Goal: Information Seeking & Learning: Learn about a topic

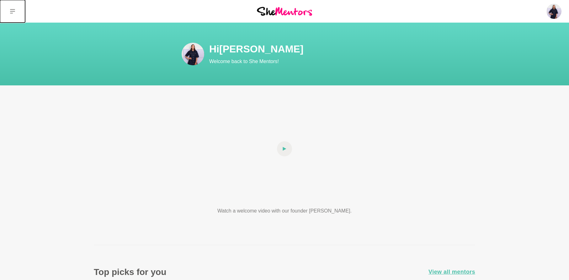
click at [17, 12] on button at bounding box center [12, 11] width 25 height 23
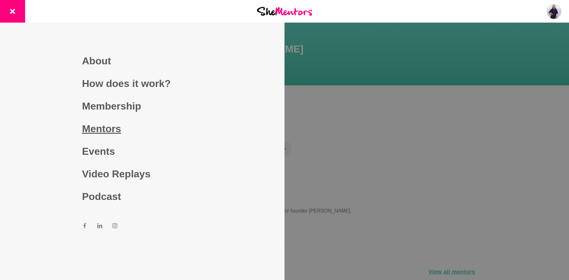
click at [111, 131] on link "Mentors" at bounding box center [142, 128] width 121 height 23
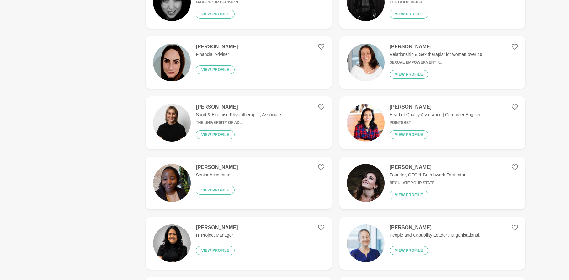
scroll to position [254, 0]
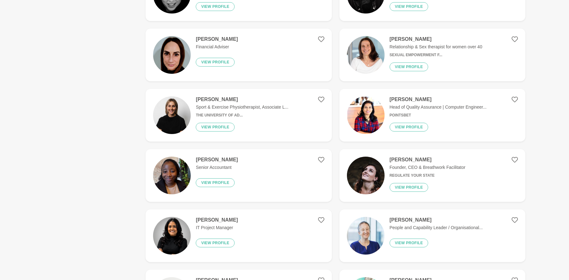
click at [400, 161] on h4 "Casey Aubin" at bounding box center [428, 160] width 76 height 6
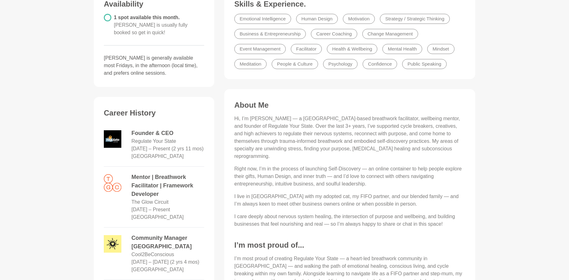
scroll to position [225, 0]
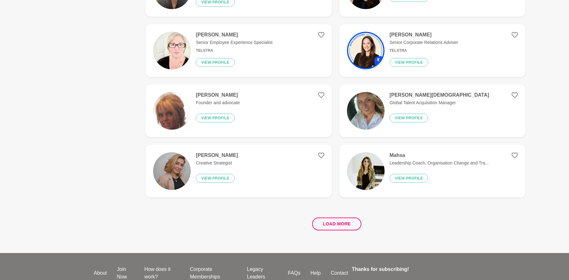
scroll to position [1103, 0]
click at [340, 222] on button "Load more" at bounding box center [336, 223] width 49 height 13
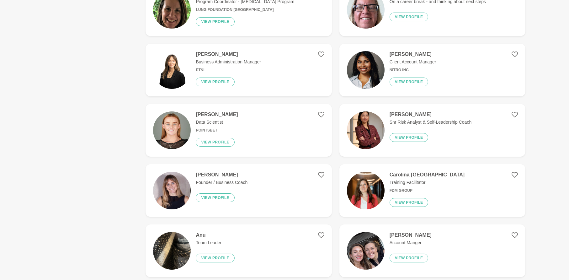
scroll to position [1749, 0]
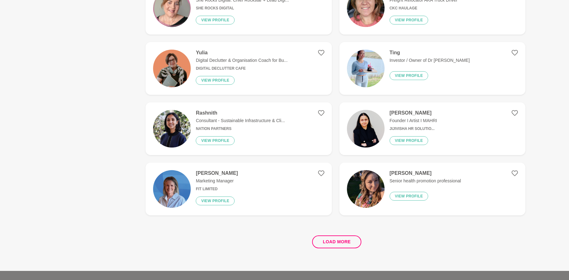
scroll to position [2290, 0]
click at [346, 247] on button "Load more" at bounding box center [336, 241] width 49 height 13
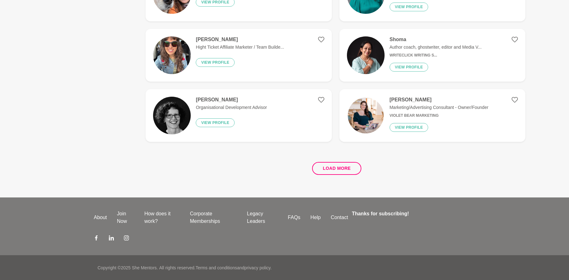
scroll to position [3568, 0]
click at [360, 164] on button "Load more" at bounding box center [336, 168] width 49 height 13
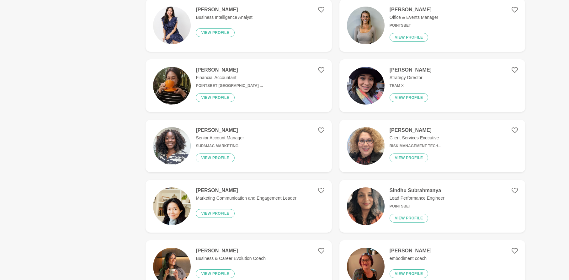
scroll to position [4567, 0]
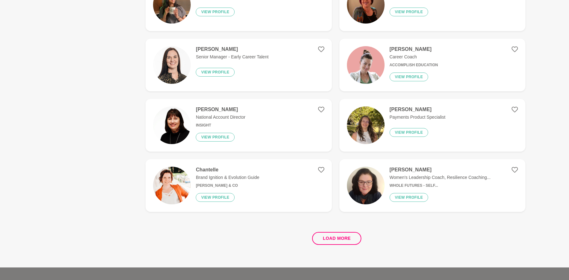
scroll to position [4723, 0]
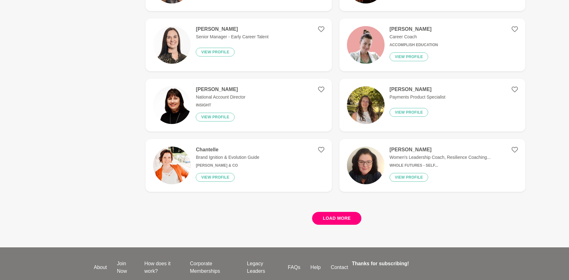
click at [338, 219] on button "Load more" at bounding box center [336, 218] width 49 height 13
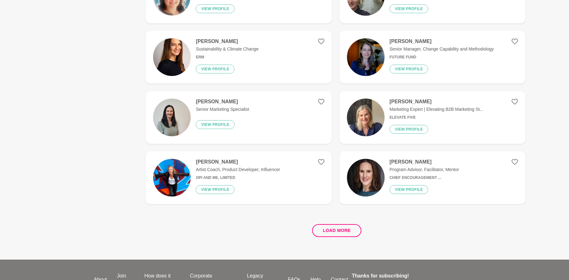
scroll to position [5967, 0]
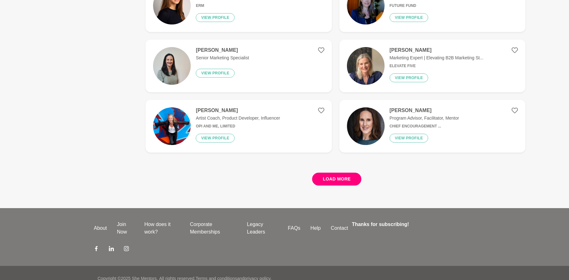
click at [341, 183] on button "Load more" at bounding box center [336, 179] width 49 height 13
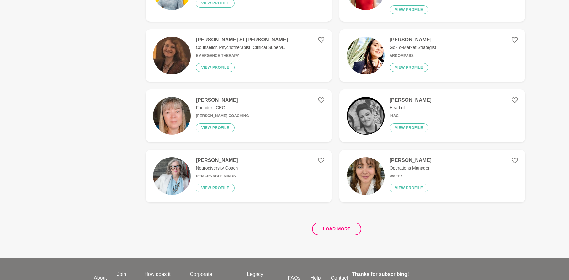
scroll to position [7150, 0]
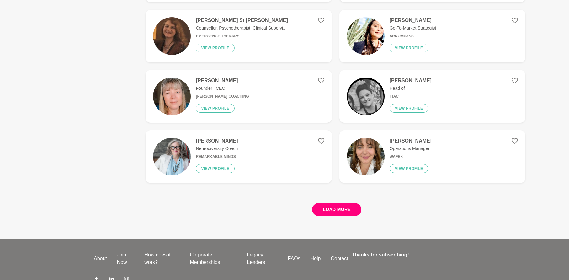
click at [347, 203] on button "Load more" at bounding box center [336, 209] width 49 height 13
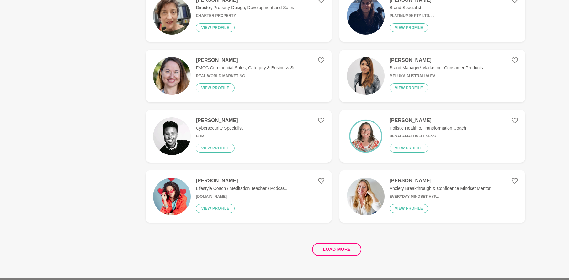
scroll to position [8316, 0]
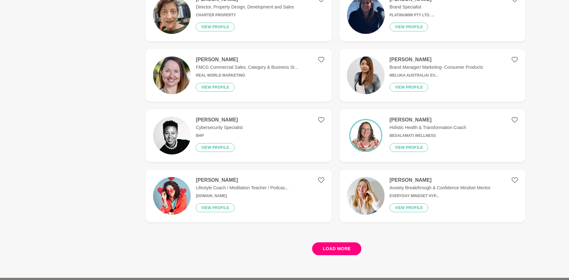
click at [355, 242] on button "Load more" at bounding box center [336, 248] width 49 height 13
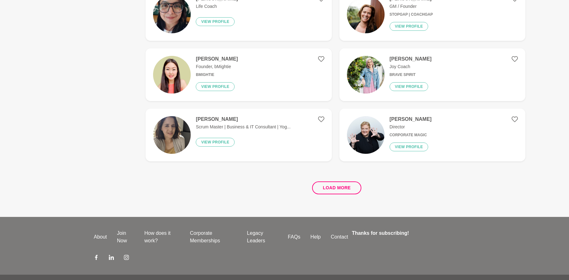
scroll to position [9588, 0]
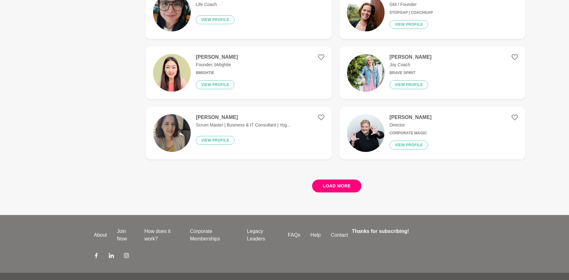
click at [332, 179] on button "Load more" at bounding box center [336, 185] width 49 height 13
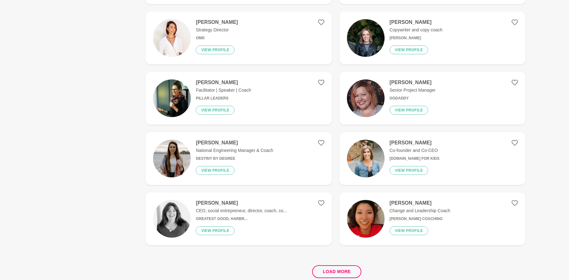
scroll to position [10712, 0]
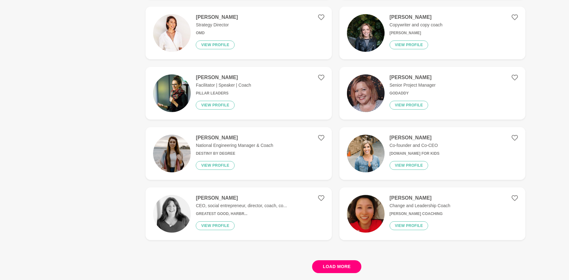
click at [324, 260] on button "Load more" at bounding box center [336, 266] width 49 height 13
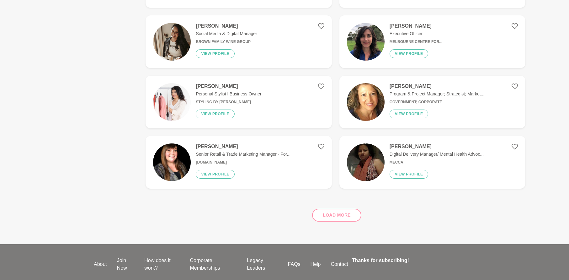
scroll to position [11697, 0]
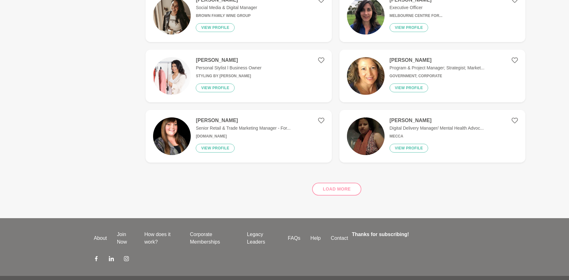
click at [341, 175] on div "Load more" at bounding box center [336, 187] width 380 height 38
click at [358, 174] on div "Load more" at bounding box center [336, 187] width 380 height 38
click at [339, 174] on div "Load more" at bounding box center [336, 187] width 380 height 38
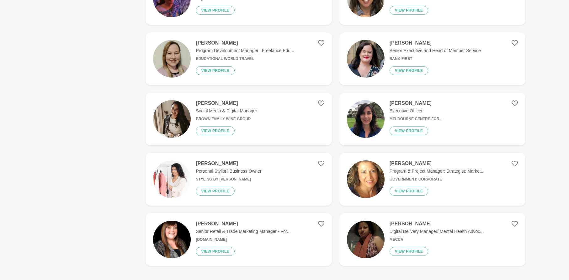
scroll to position [11585, 0]
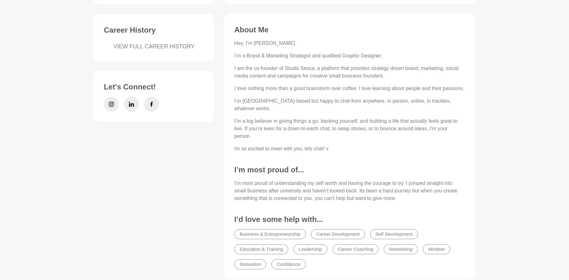
scroll to position [248, 0]
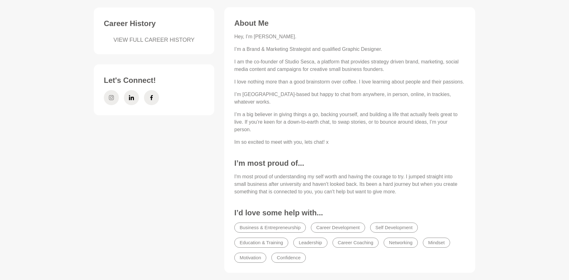
click at [117, 92] on span at bounding box center [111, 97] width 15 height 15
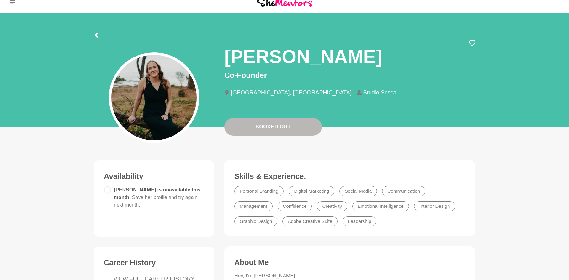
scroll to position [0, 0]
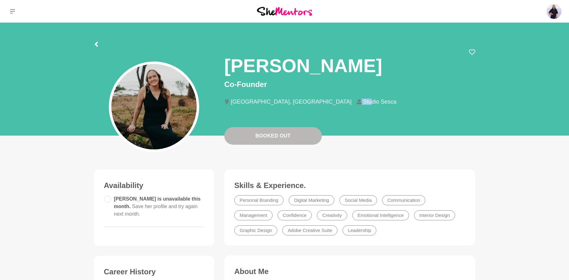
drag, startPoint x: 330, startPoint y: 102, endPoint x: 304, endPoint y: 101, distance: 26.4
click at [304, 101] on div "Melbourne, Australia Studio Sesca" at bounding box center [349, 105] width 251 height 22
click at [357, 101] on li "Studio Sesca" at bounding box center [379, 102] width 45 height 6
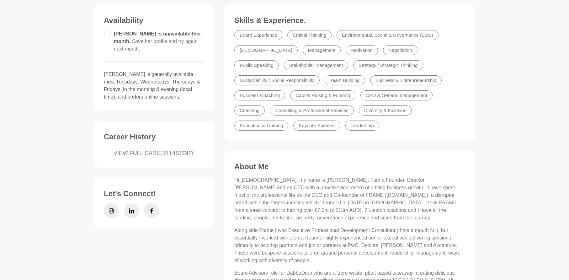
scroll to position [208, 0]
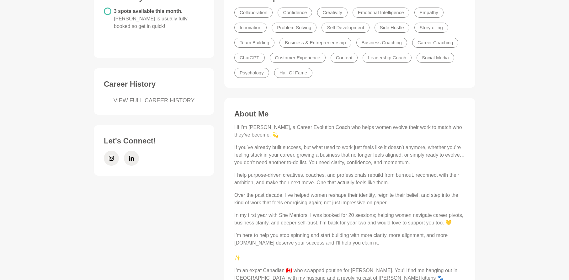
scroll to position [198, 0]
